Goal: Information Seeking & Learning: Learn about a topic

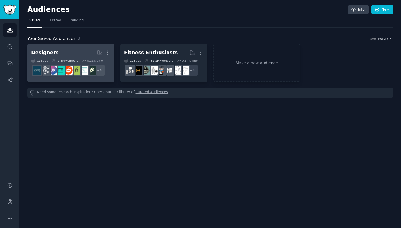
click at [63, 60] on div "9.8M Members" at bounding box center [65, 61] width 26 height 4
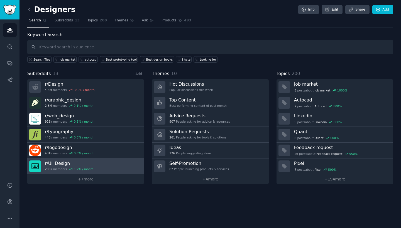
click at [79, 169] on div "1.2 % / month" at bounding box center [84, 169] width 20 height 4
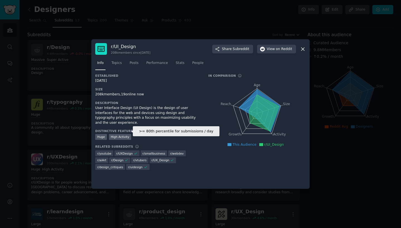
click at [119, 134] on div "High Activity" at bounding box center [120, 137] width 23 height 6
click at [118, 134] on div "High Activity" at bounding box center [120, 137] width 23 height 6
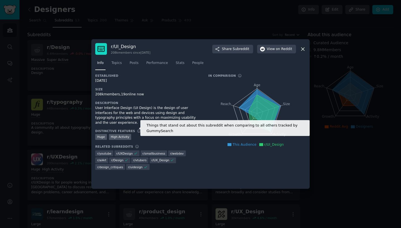
click at [137, 130] on icon at bounding box center [138, 131] width 3 height 3
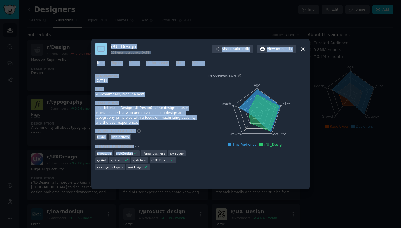
drag, startPoint x: 138, startPoint y: 147, endPoint x: 0, endPoint y: 228, distance: 159.7
click at [2, 228] on div "​ r/ UI_Design 208k members since [DATE] Share Subreddit View on Reddit Info To…" at bounding box center [200, 114] width 397 height 228
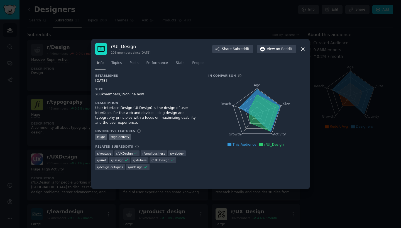
click at [221, 82] on icon "Age Size Activity Growth Reach" at bounding box center [256, 113] width 97 height 70
